Goal: Navigation & Orientation: Go to known website

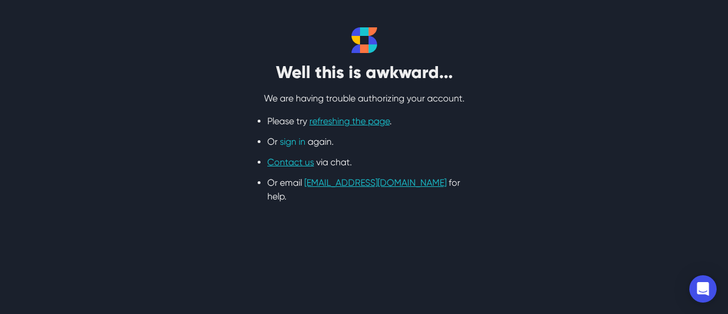
click at [291, 146] on link "sign in" at bounding box center [293, 141] width 26 height 11
